Goal: Navigation & Orientation: Find specific page/section

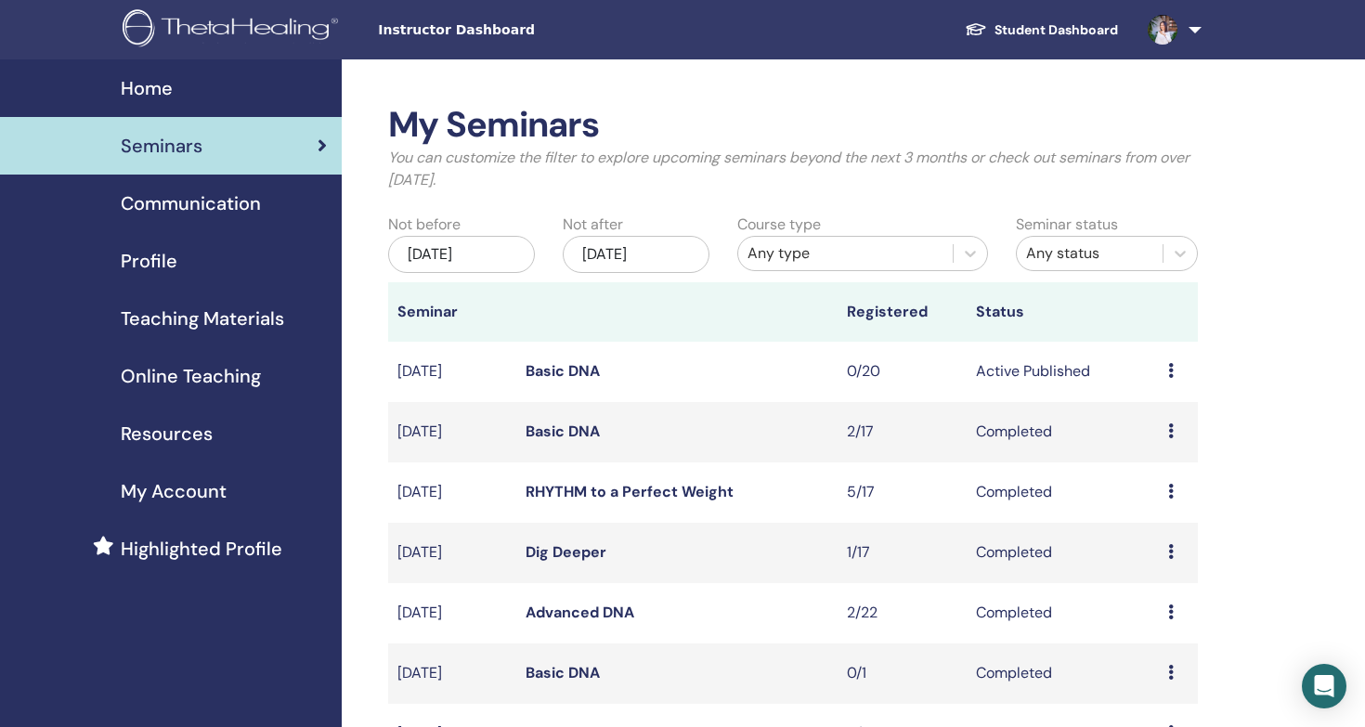
click at [192, 141] on span "Seminars" at bounding box center [162, 146] width 82 height 28
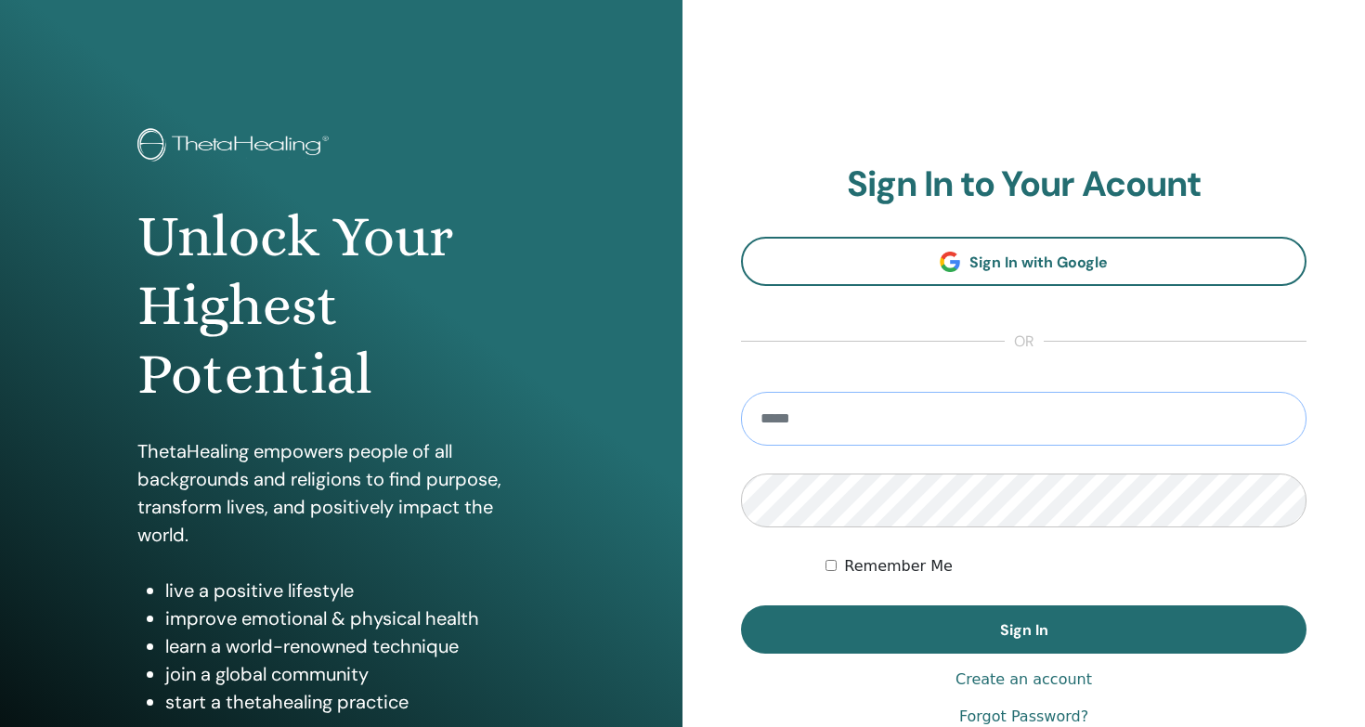
type input "**********"
click at [1023, 629] on button "Sign In" at bounding box center [1023, 629] width 565 height 48
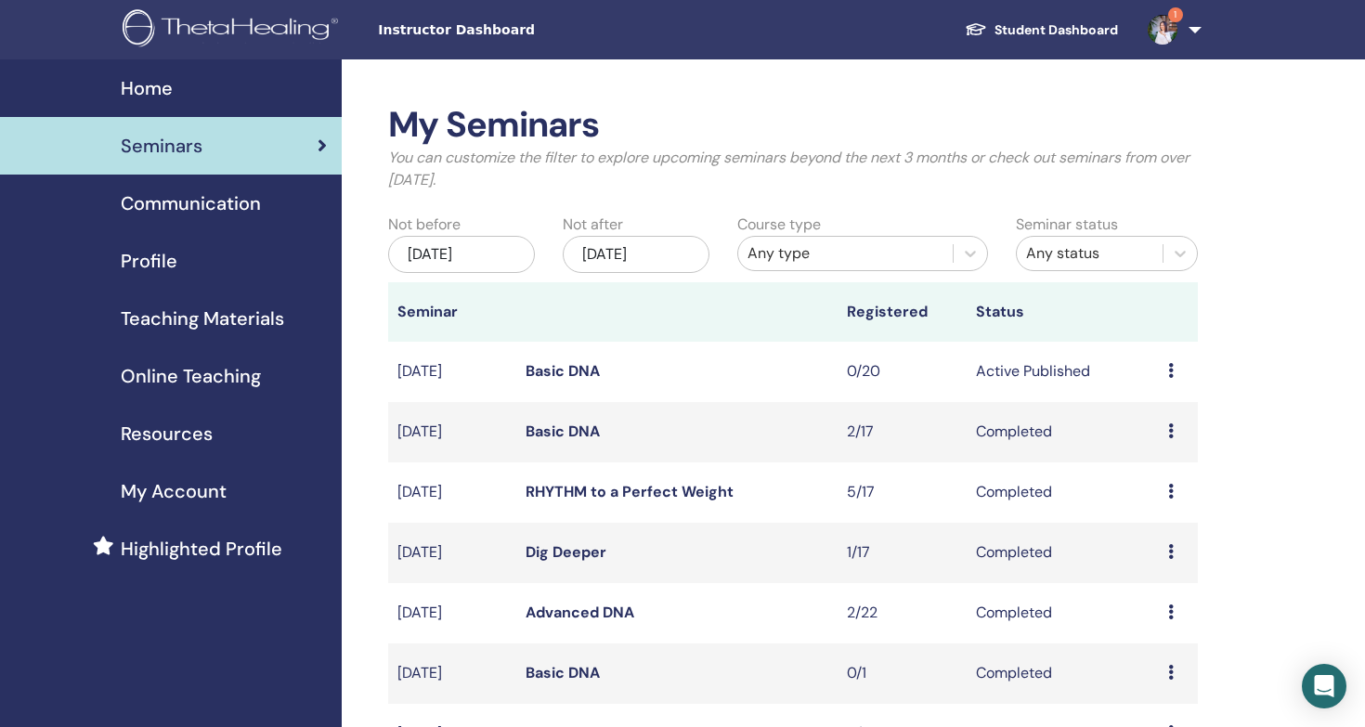
click at [561, 434] on link "Basic DNA" at bounding box center [562, 430] width 74 height 19
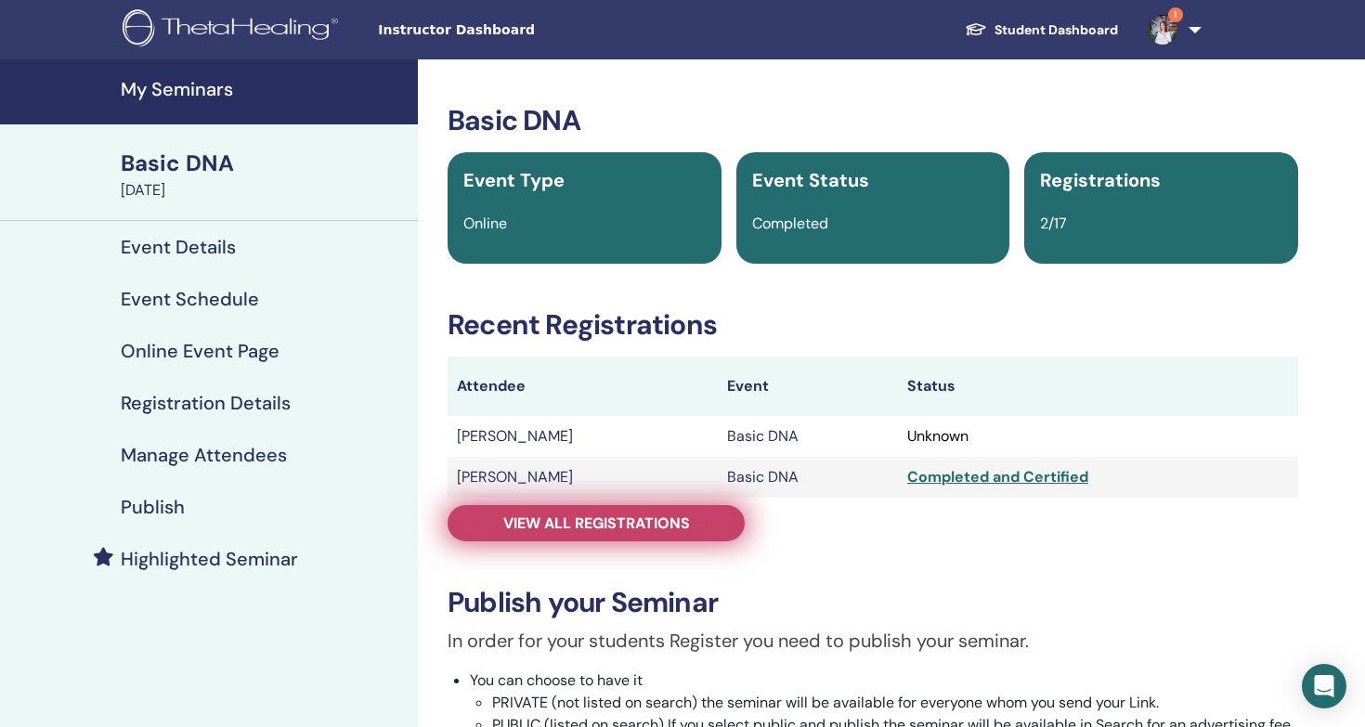
click at [647, 531] on span "View all registrations" at bounding box center [596, 522] width 187 height 19
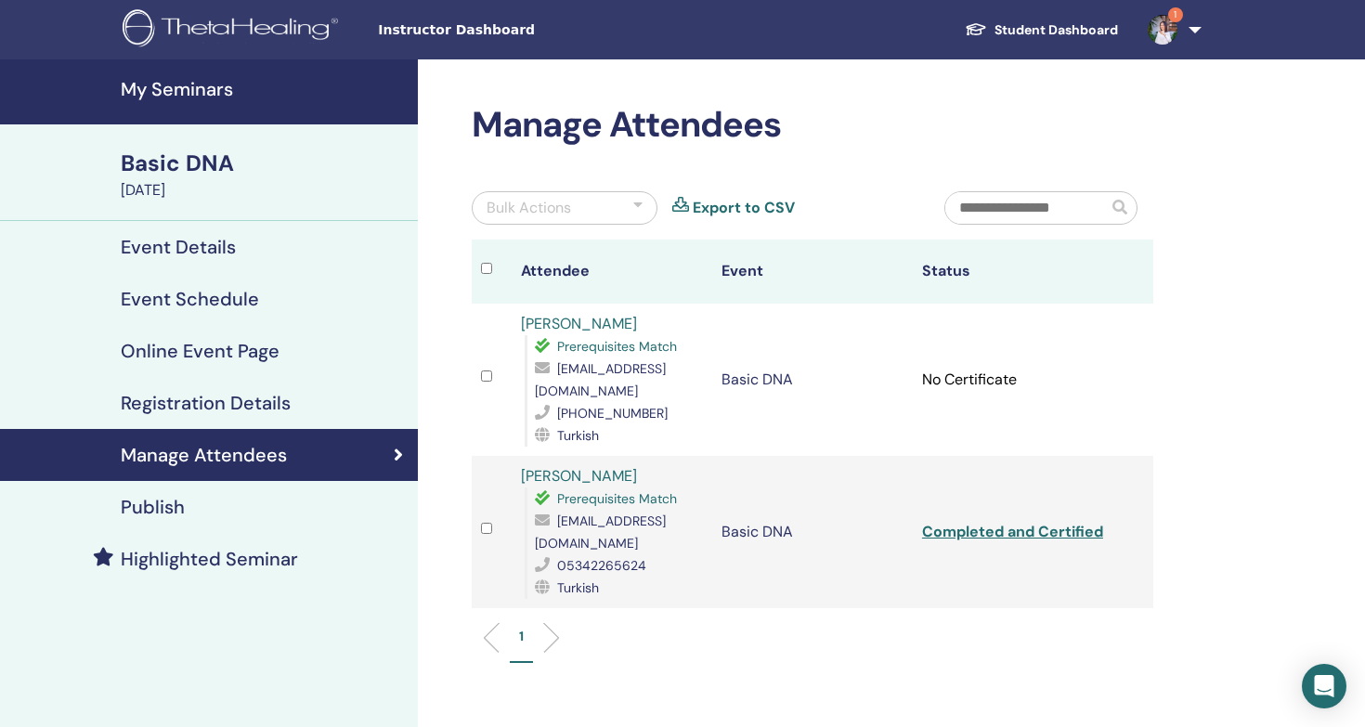
click at [207, 167] on div "Basic DNA" at bounding box center [264, 164] width 286 height 32
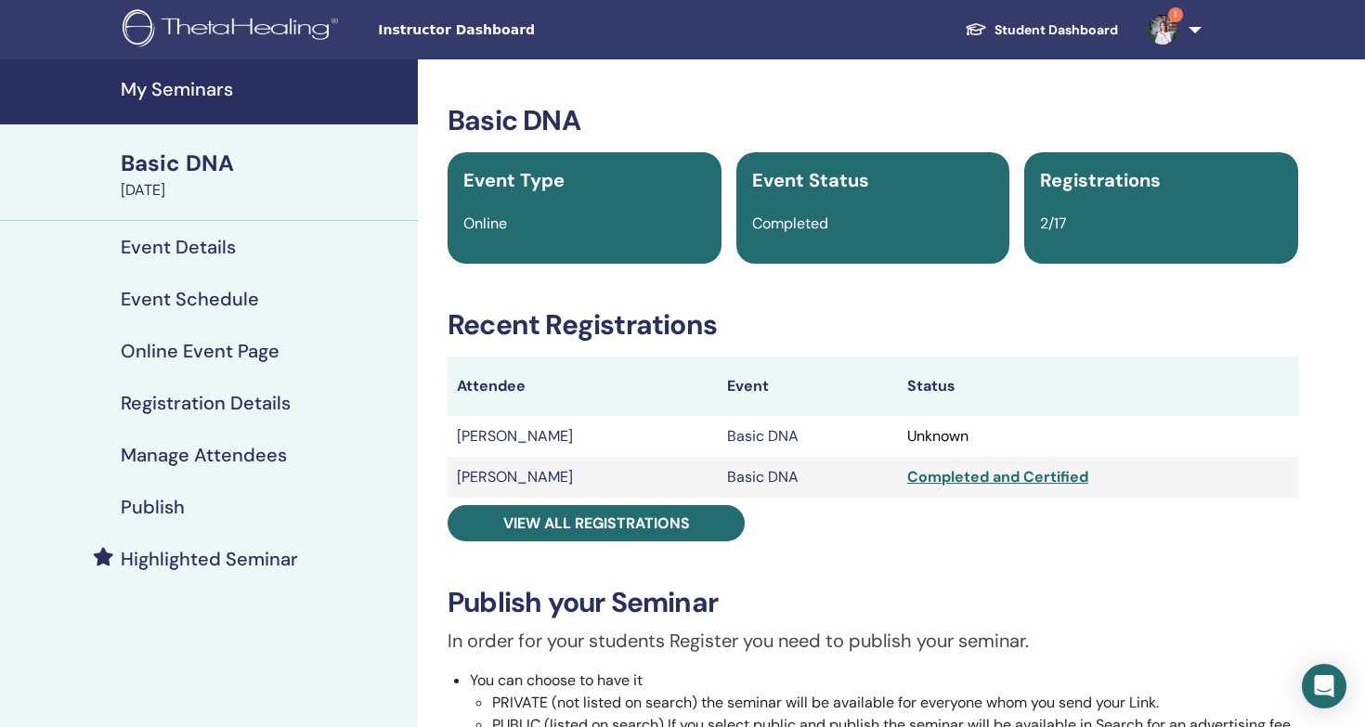
click at [209, 92] on h4 "My Seminars" at bounding box center [264, 89] width 286 height 22
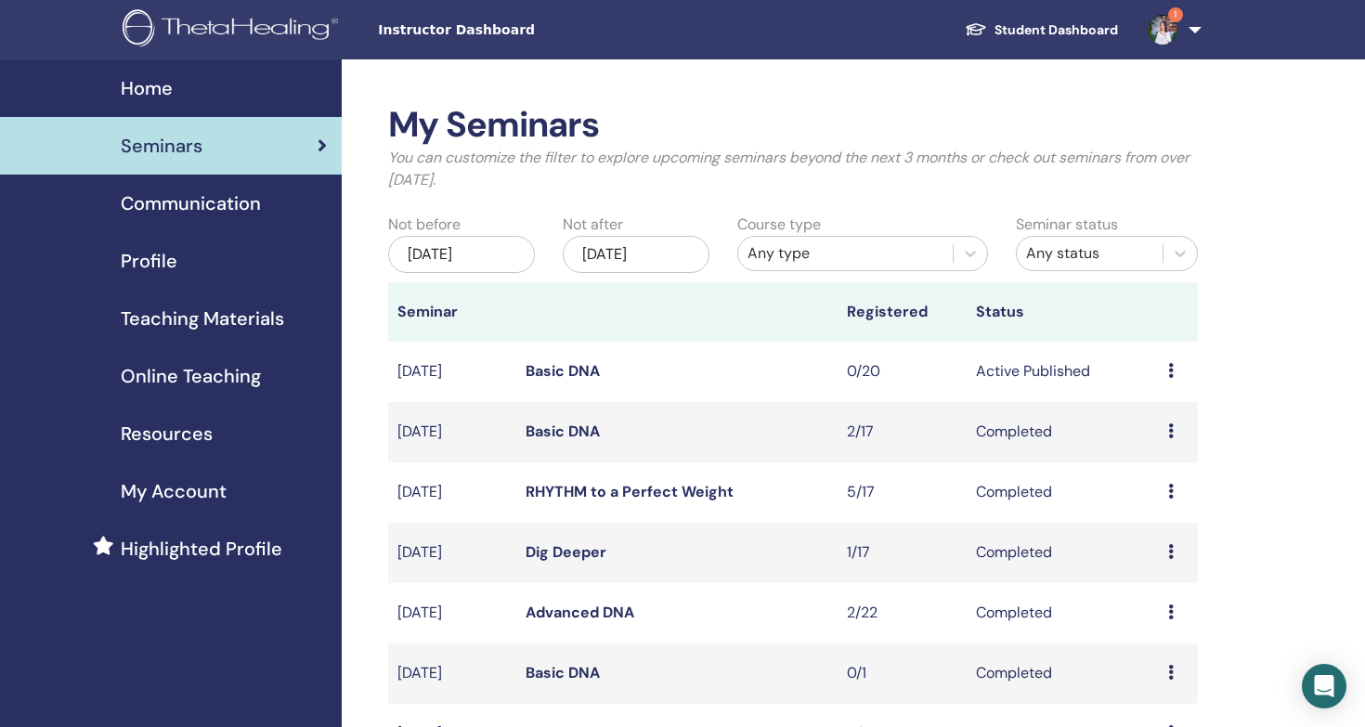
click at [1093, 23] on link "Student Dashboard" at bounding box center [1041, 30] width 183 height 34
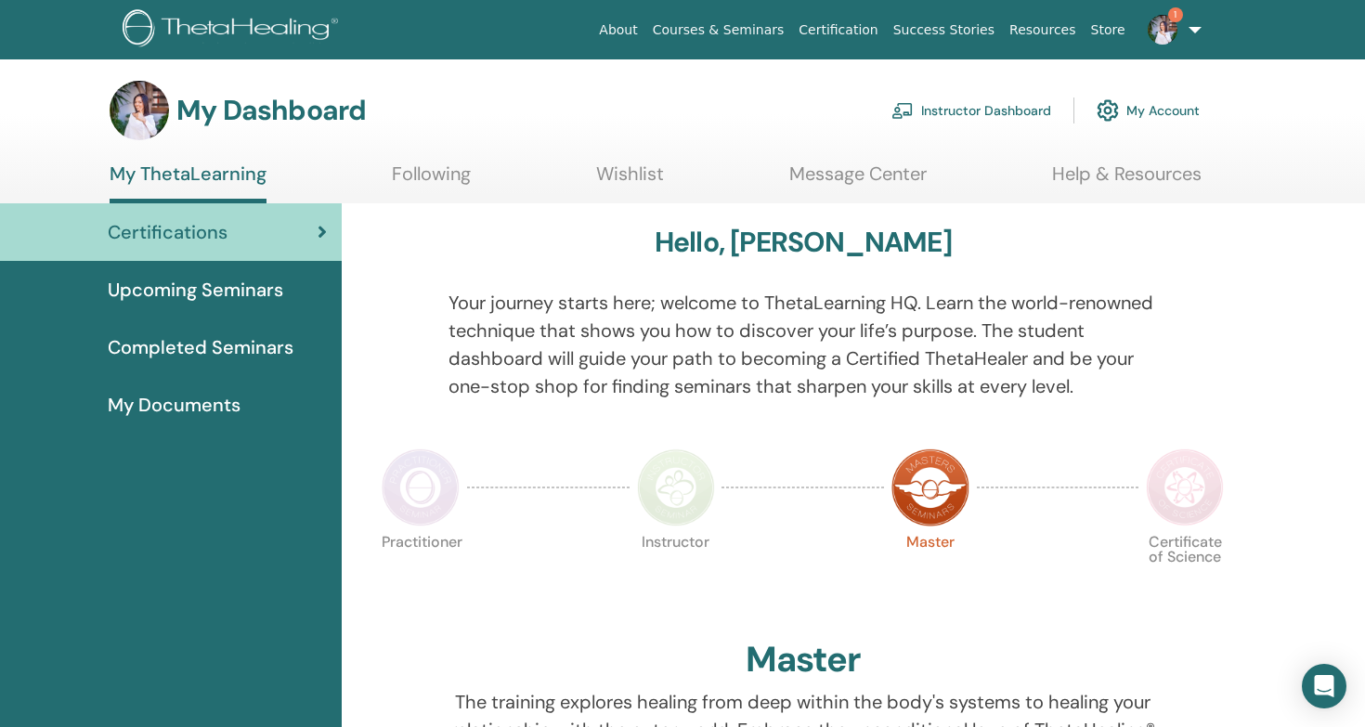
scroll to position [-1, 0]
click at [154, 400] on span "My Documents" at bounding box center [174, 406] width 133 height 28
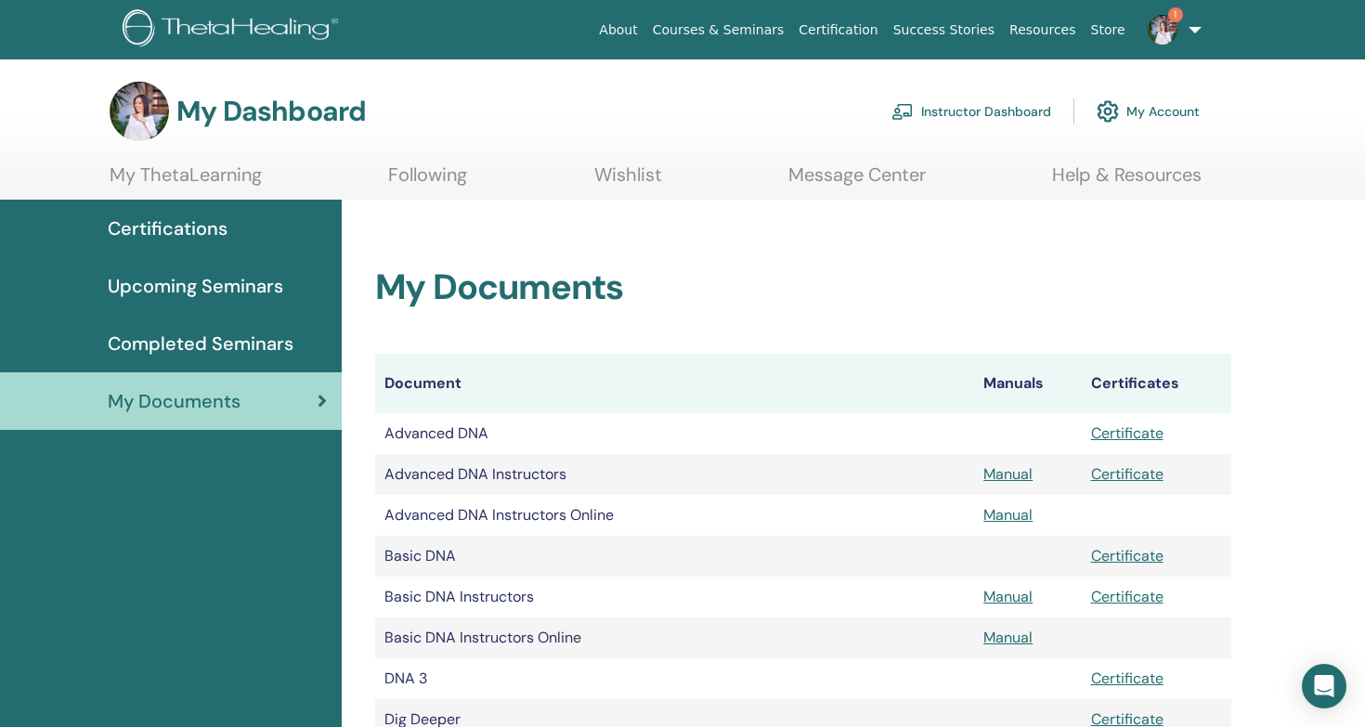
click at [266, 338] on span "Completed Seminars" at bounding box center [201, 344] width 186 height 28
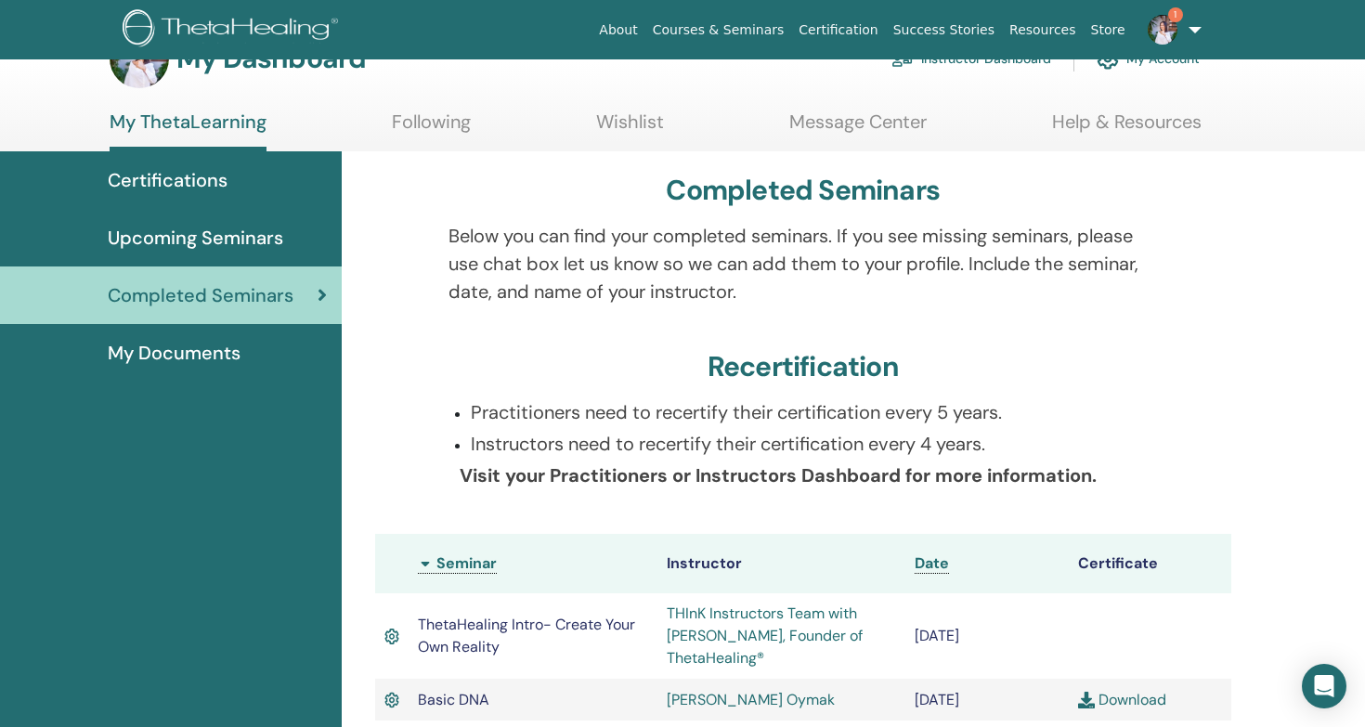
scroll to position [-5, 0]
